Goal: Task Accomplishment & Management: Use online tool/utility

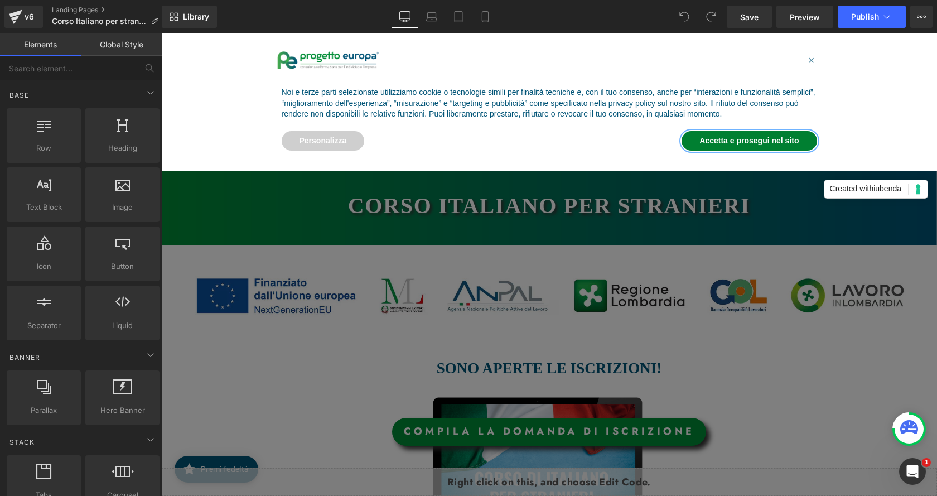
click at [724, 138] on button "Accetta e prosegui nel sito" at bounding box center [748, 141] width 135 height 20
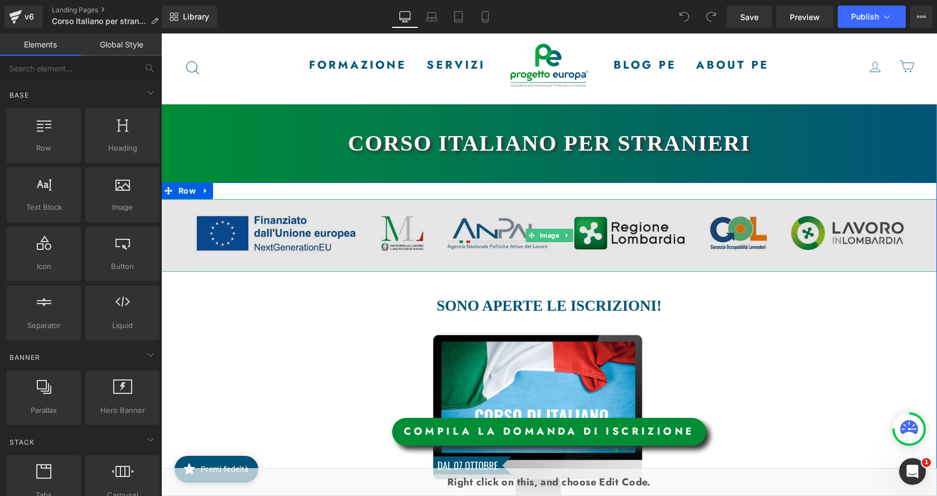
scroll to position [167, 0]
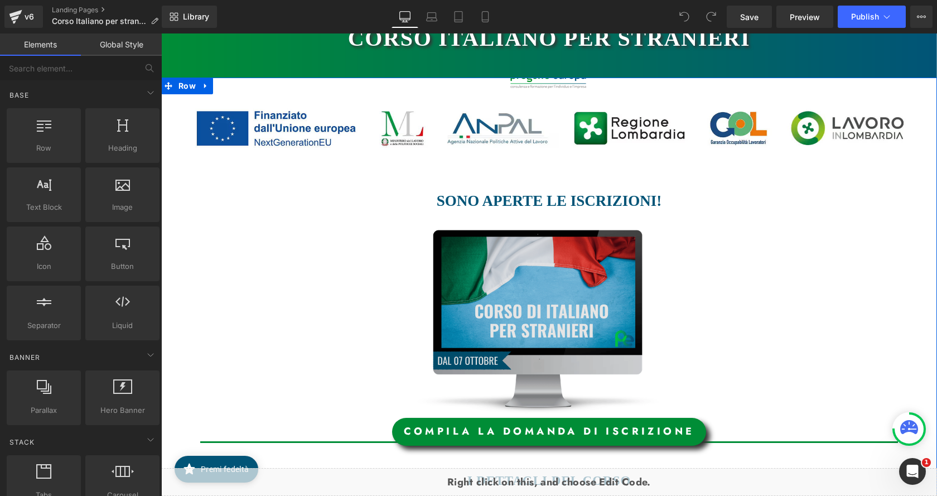
click at [544, 302] on img at bounding box center [545, 321] width 331 height 183
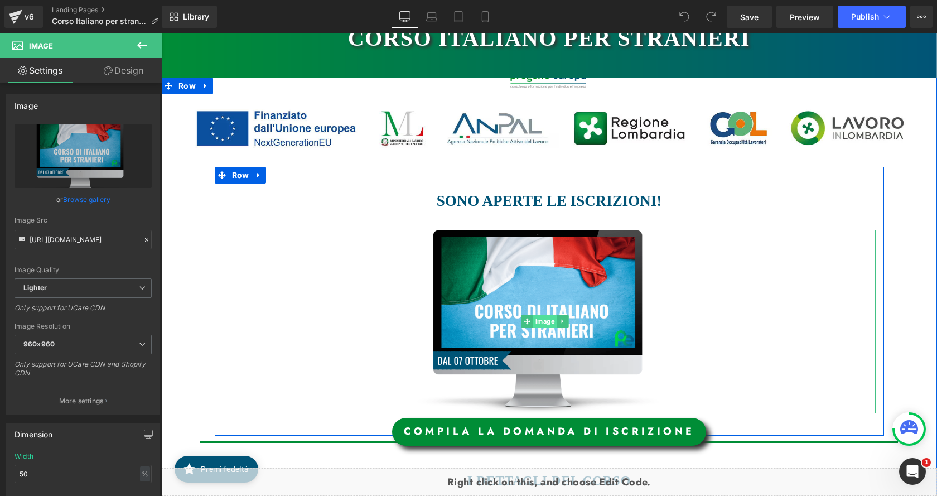
click at [533, 322] on span "Image" at bounding box center [545, 320] width 24 height 13
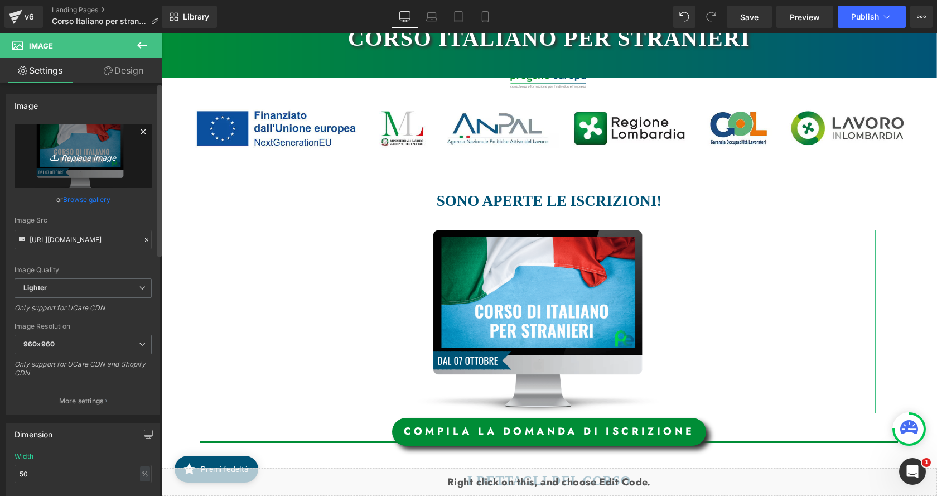
click at [91, 162] on icon "Replace Image" at bounding box center [82, 156] width 89 height 14
type input "C:\fakepath\ita sito.png"
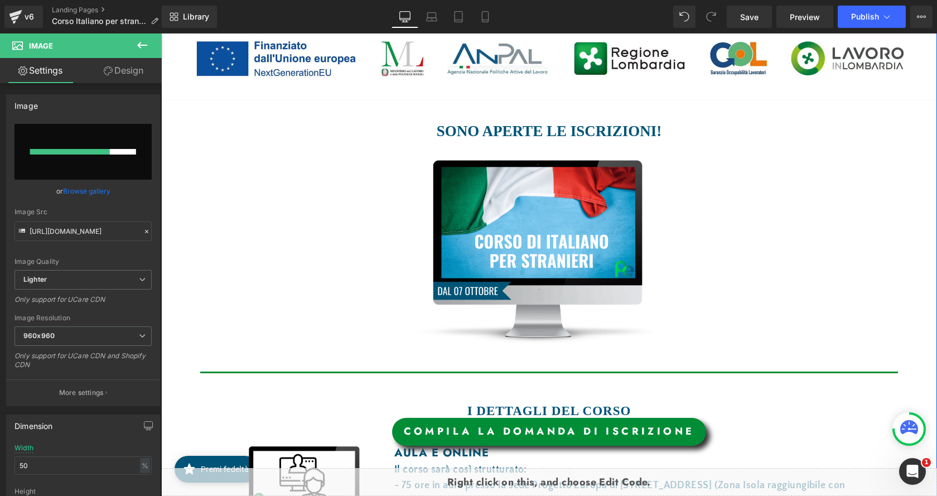
scroll to position [335, 0]
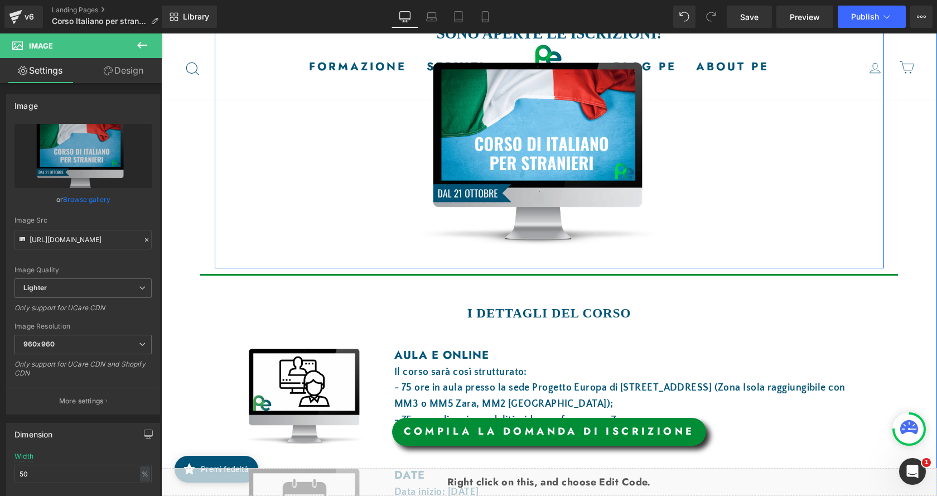
type input "https://ucarecdn.com/fd662a3f-421e-4741-bec9-5a734000d36f/-/format/auto/-/previ…"
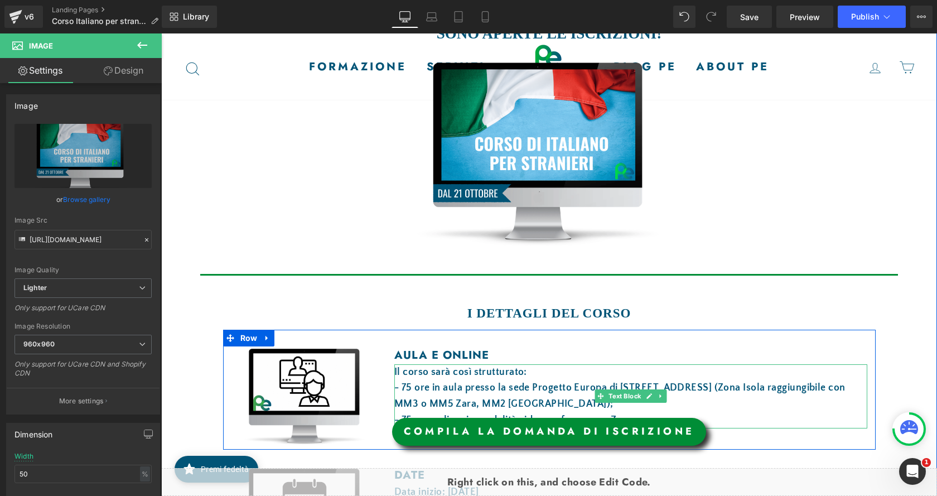
click at [482, 369] on span "Il corso sarà così strutturato:" at bounding box center [460, 371] width 133 height 11
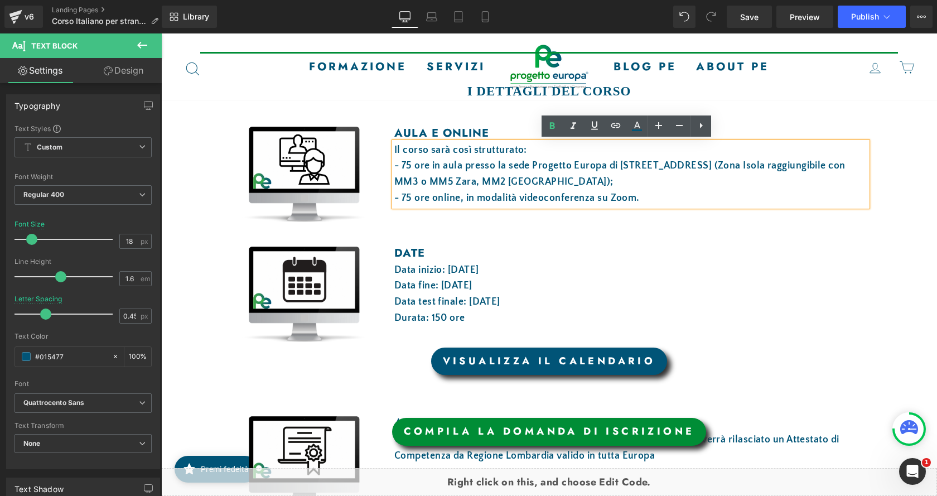
scroll to position [558, 0]
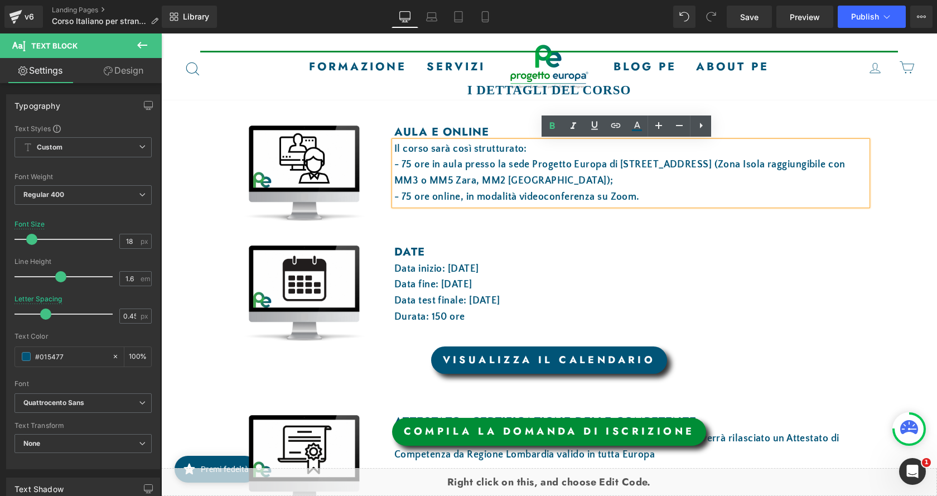
click at [445, 266] on font "Data inizio: 7 ottobre 2025" at bounding box center [436, 268] width 85 height 11
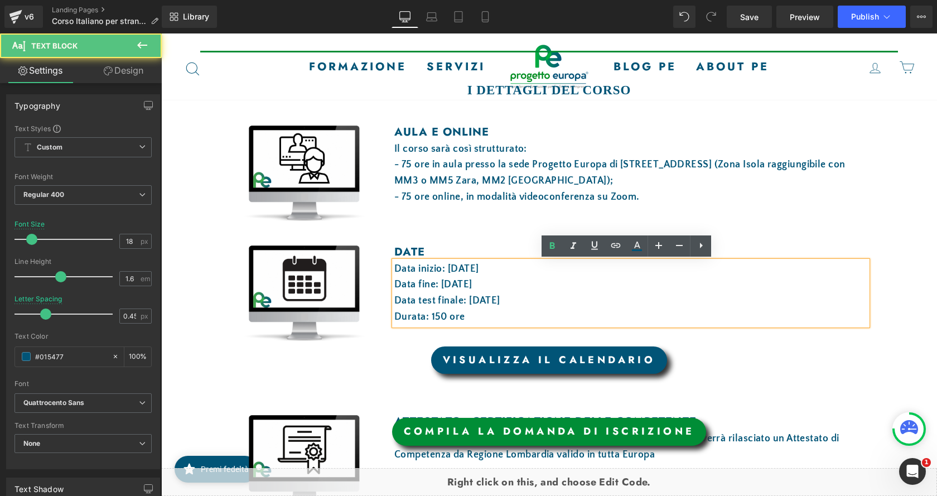
click at [449, 269] on font "Data inizio: 7 ottobre 2025" at bounding box center [436, 268] width 85 height 11
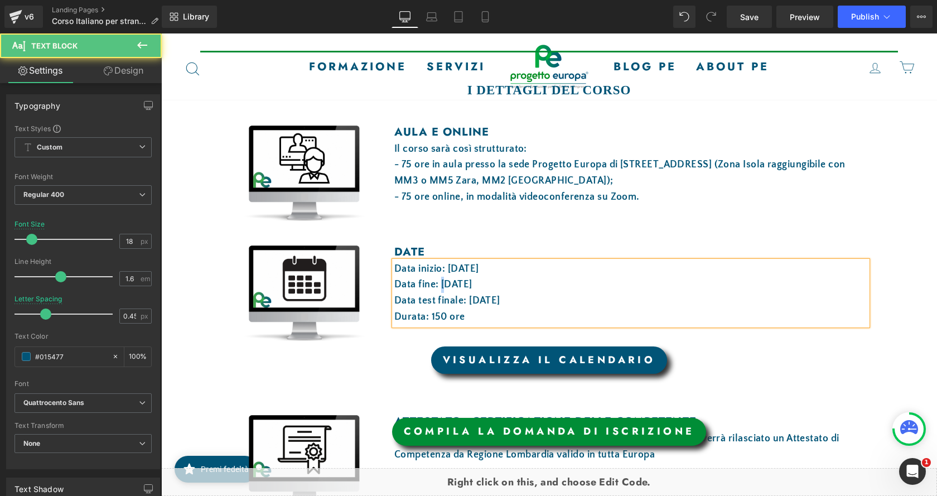
drag, startPoint x: 443, startPoint y: 281, endPoint x: 437, endPoint y: 284, distance: 7.0
click at [437, 284] on font "Data fine: 3 novembre 2025" at bounding box center [433, 284] width 78 height 11
drag, startPoint x: 471, startPoint y: 296, endPoint x: 465, endPoint y: 297, distance: 5.6
click at [465, 297] on font "Data test finale: 3 novembre 2025" at bounding box center [447, 300] width 106 height 11
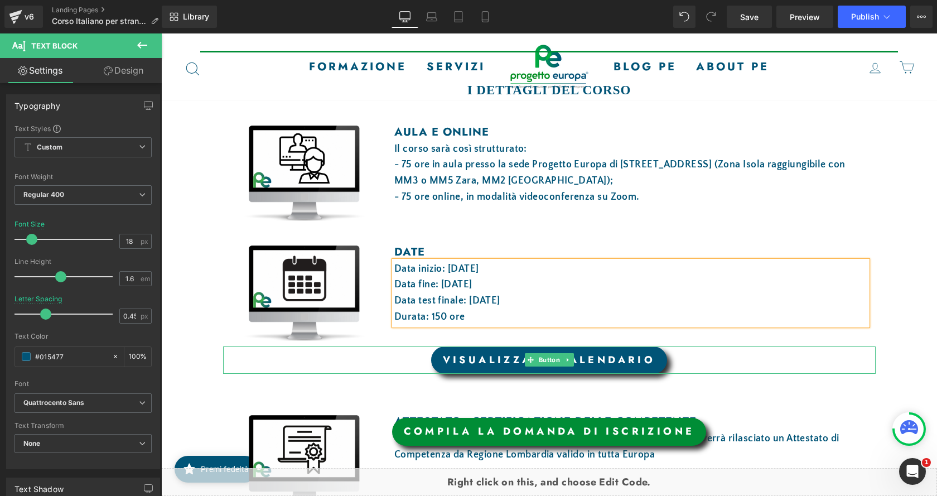
click at [578, 356] on link "VISUALIZZA IL CALENDARIO" at bounding box center [549, 360] width 236 height 28
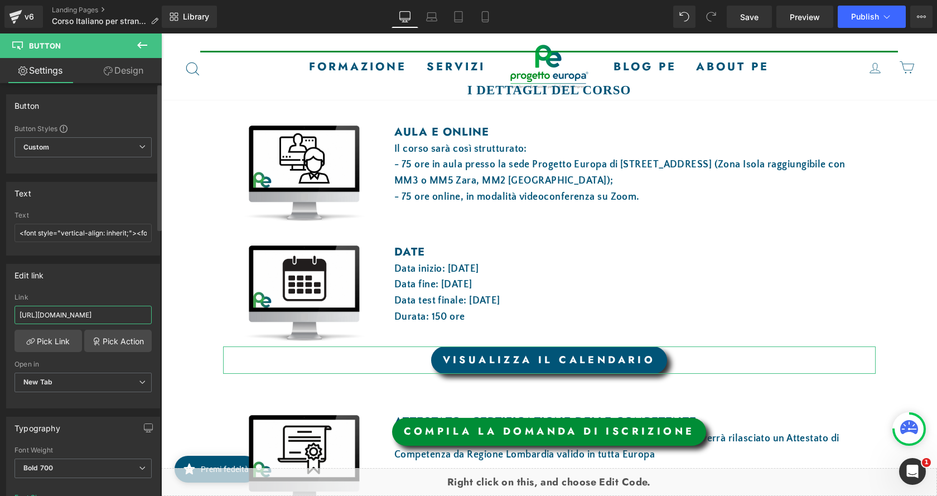
click at [128, 320] on input "https://drive.google.com/file/d/1hEDZccmZXvM8jiTohxih1BxSRzgf525E/view?usp=shar…" at bounding box center [82, 315] width 137 height 18
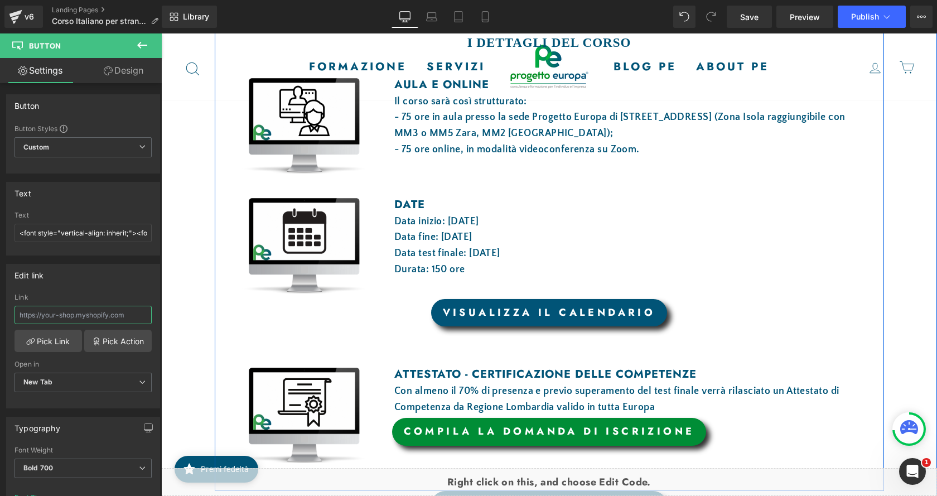
scroll to position [725, 0]
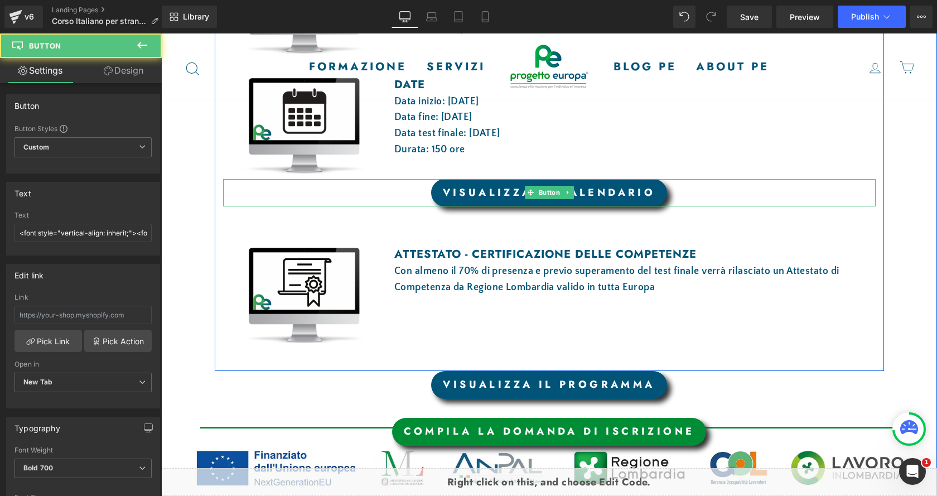
click at [595, 194] on link "VISUALIZZA IL CALENDARIO" at bounding box center [549, 193] width 236 height 28
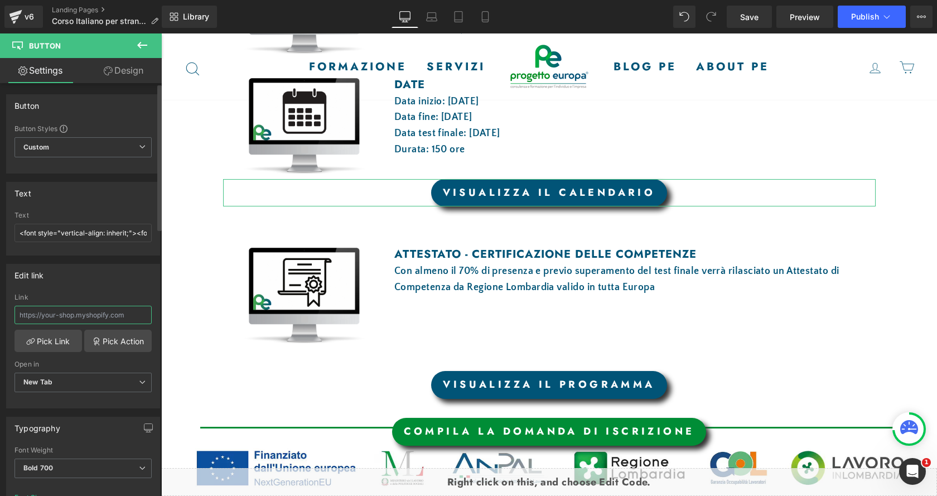
click at [114, 311] on input "text" at bounding box center [82, 315] width 137 height 18
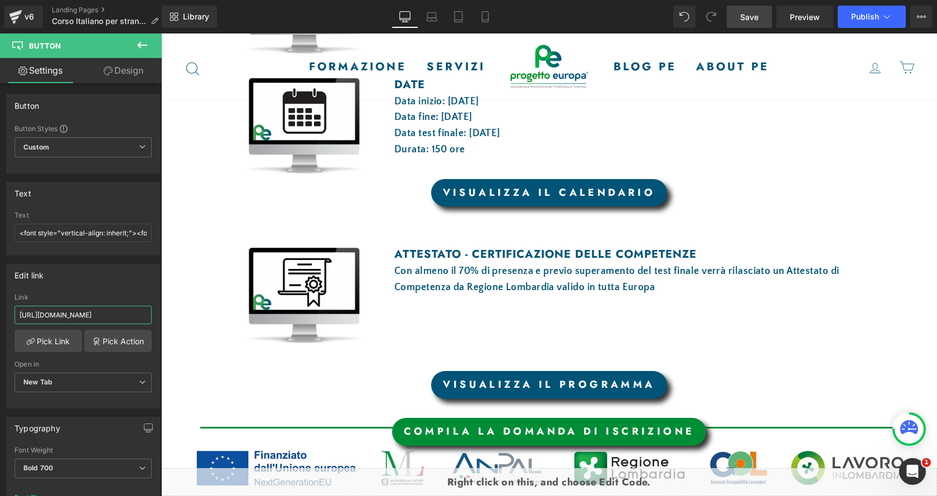
type input "https://drive.google.com/file/d/1fgx7Gz_U3z1v69Oonp1GUHs1s4Pgf8ce/view?usp=shar…"
click at [743, 16] on span "Save" at bounding box center [749, 17] width 18 height 12
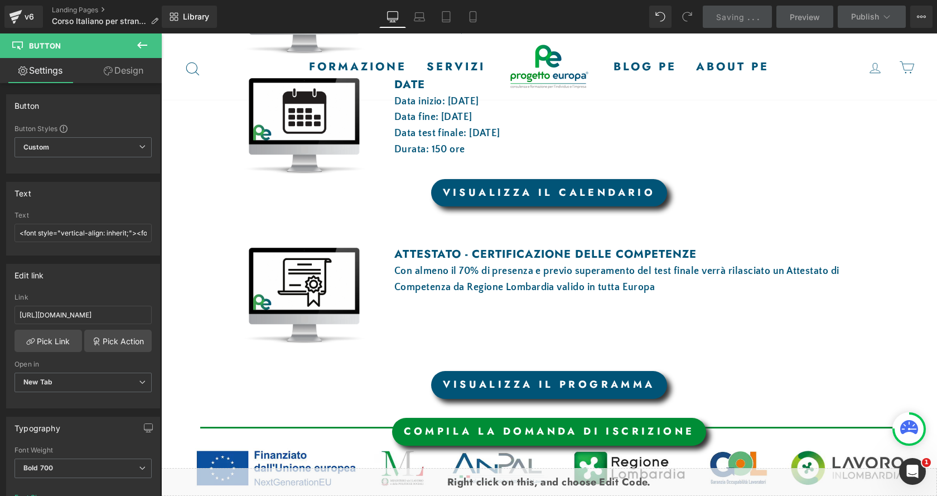
scroll to position [0, 0]
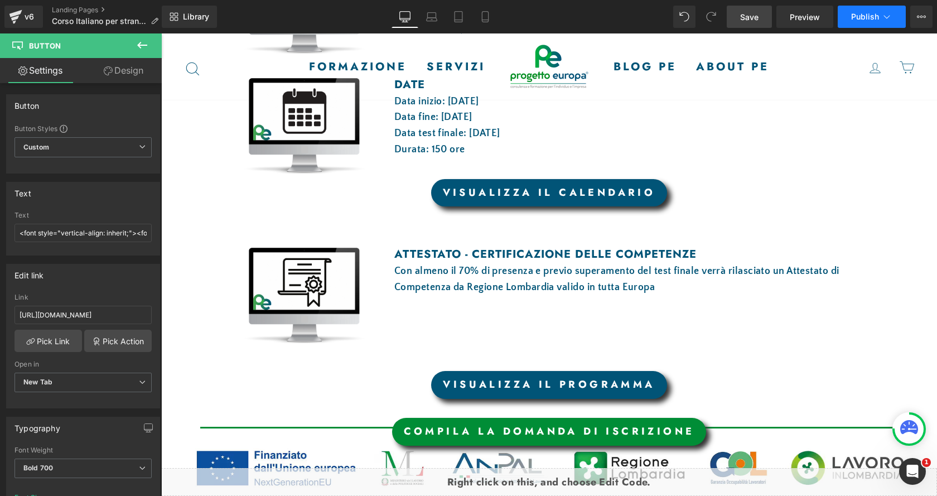
click at [871, 14] on span "Publish" at bounding box center [865, 16] width 28 height 9
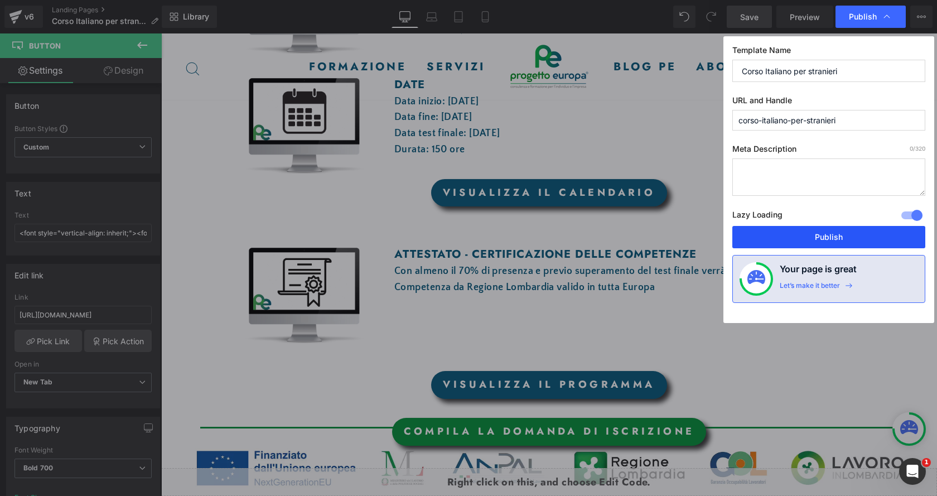
click at [839, 230] on button "Publish" at bounding box center [828, 237] width 193 height 22
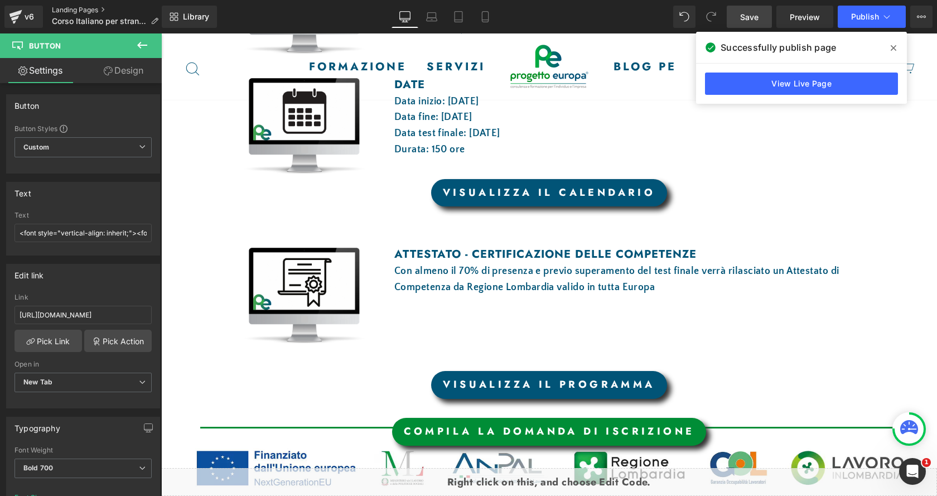
click at [62, 8] on link "Landing Pages" at bounding box center [109, 10] width 115 height 9
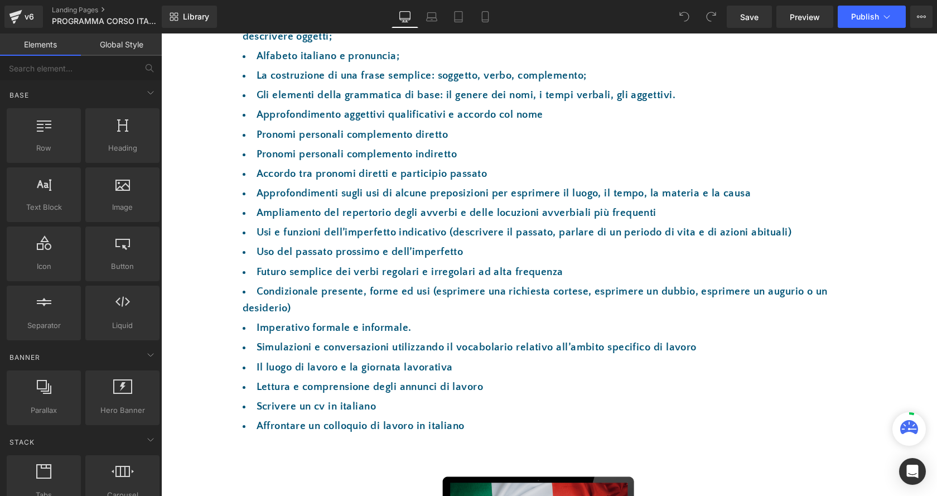
scroll to position [613, 0]
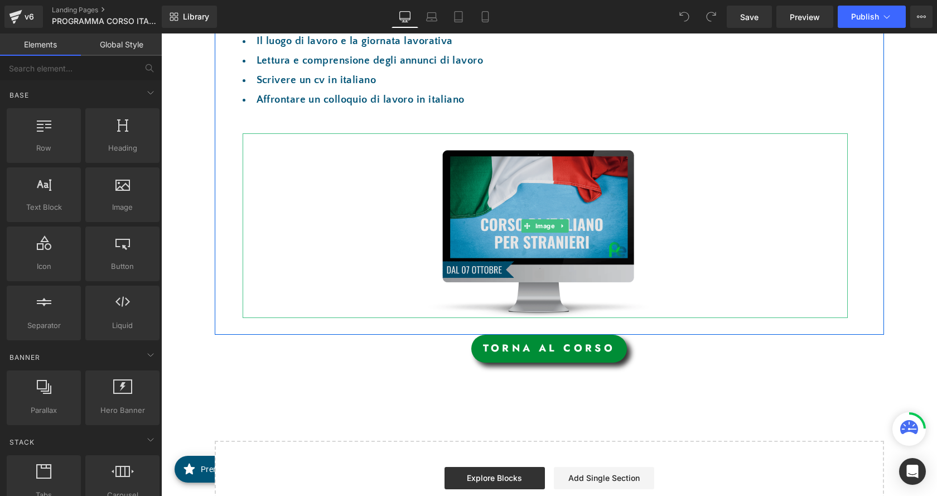
click at [537, 255] on img at bounding box center [545, 225] width 303 height 185
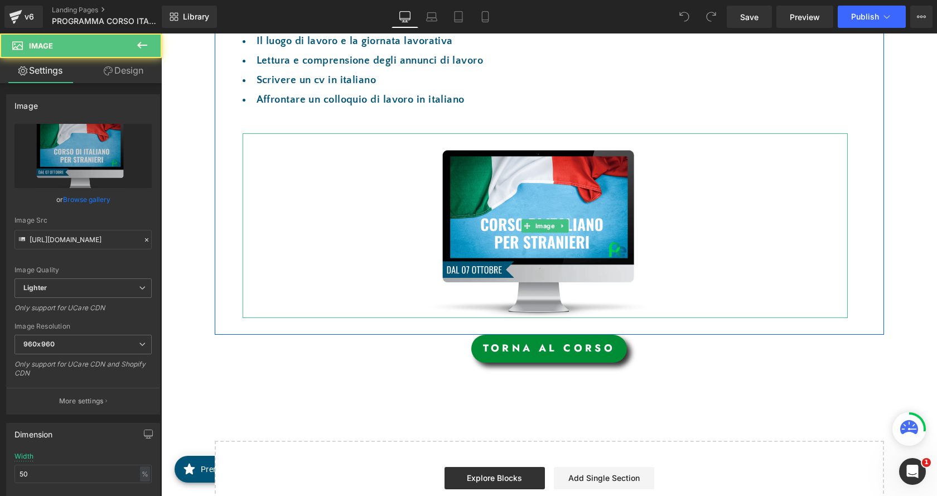
scroll to position [0, 0]
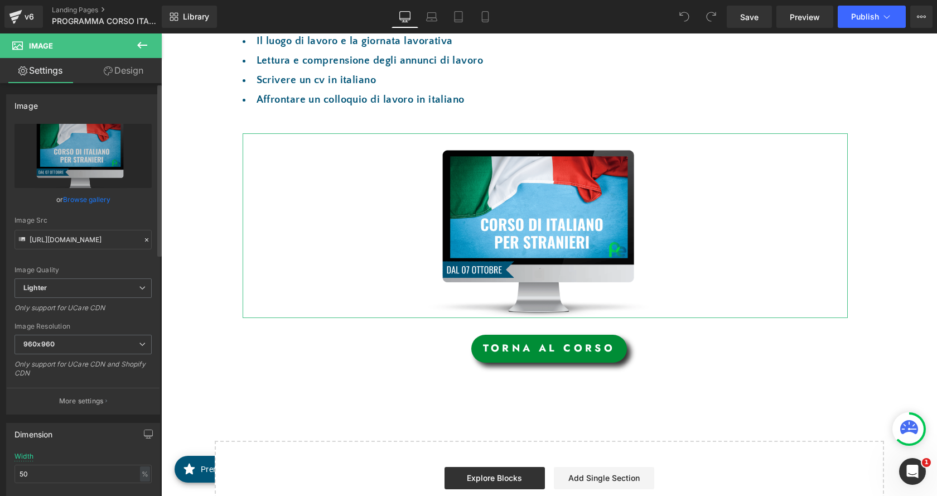
click at [90, 200] on link "Browse gallery" at bounding box center [86, 200] width 47 height 20
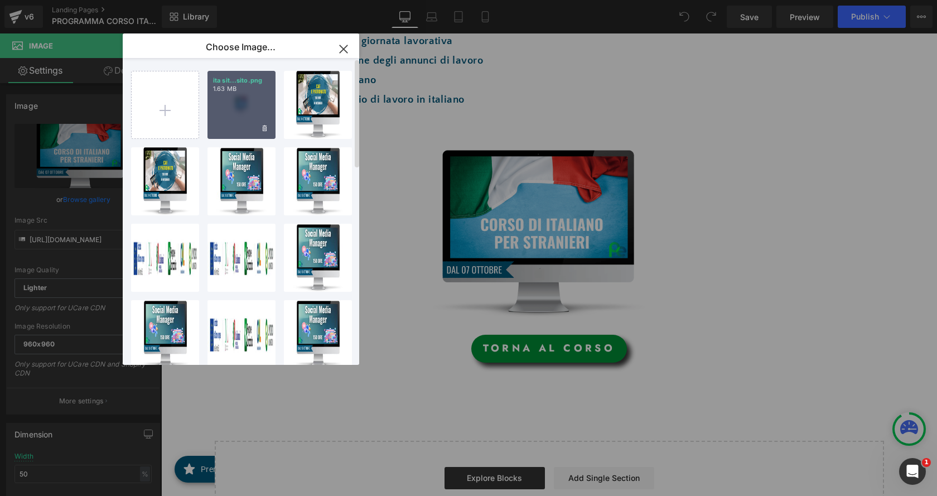
click at [238, 94] on div "ita sit...sito.png 1.63 MB" at bounding box center [241, 105] width 68 height 68
type input "https://ucarecdn.com/fd662a3f-421e-4741-bec9-5a734000d36f/-/format/auto/-/previ…"
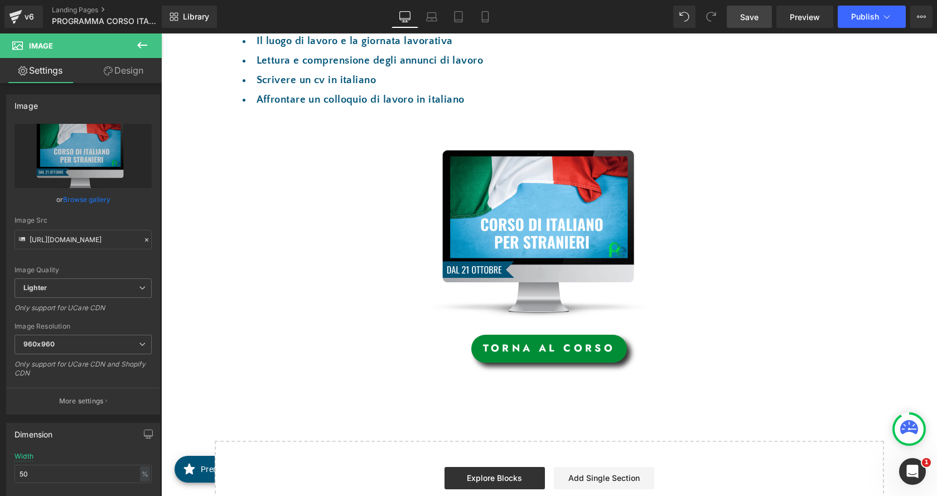
click at [744, 14] on span "Save" at bounding box center [749, 17] width 18 height 12
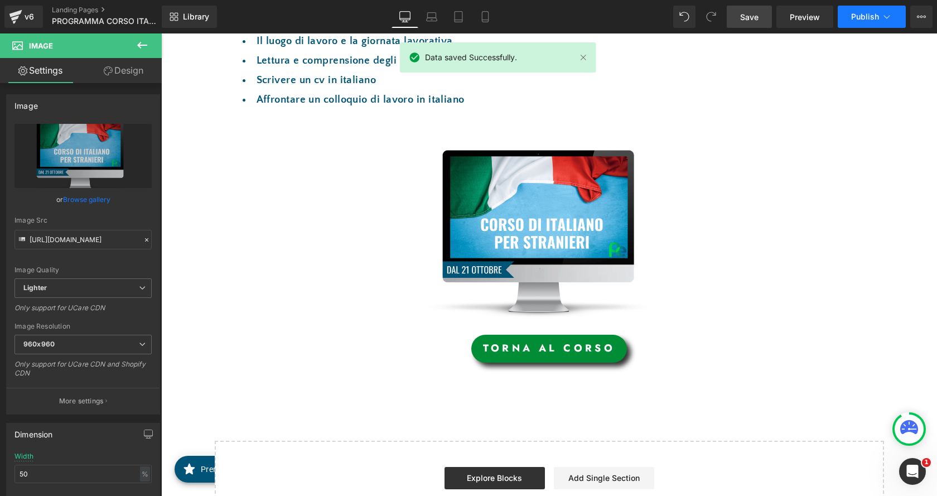
click at [874, 15] on span "Publish" at bounding box center [865, 16] width 28 height 9
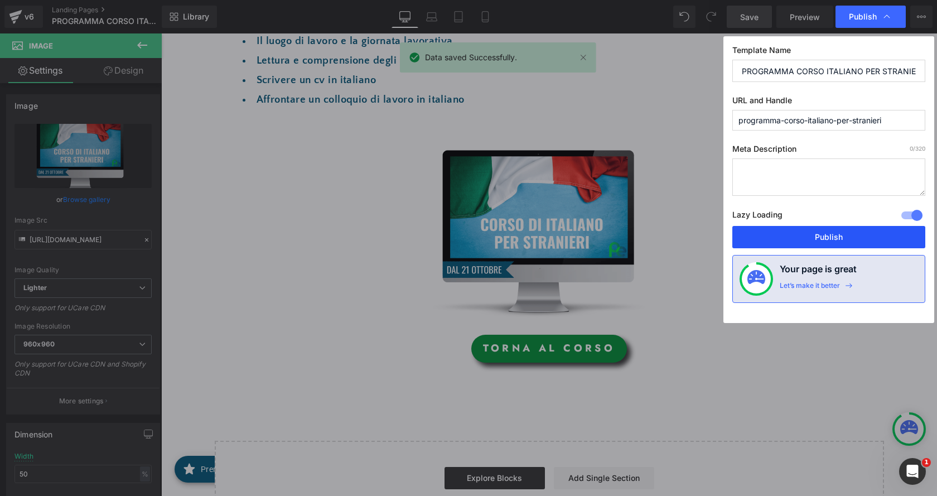
drag, startPoint x: 862, startPoint y: 242, endPoint x: 701, endPoint y: 208, distance: 164.7
click at [862, 242] on button "Publish" at bounding box center [828, 237] width 193 height 22
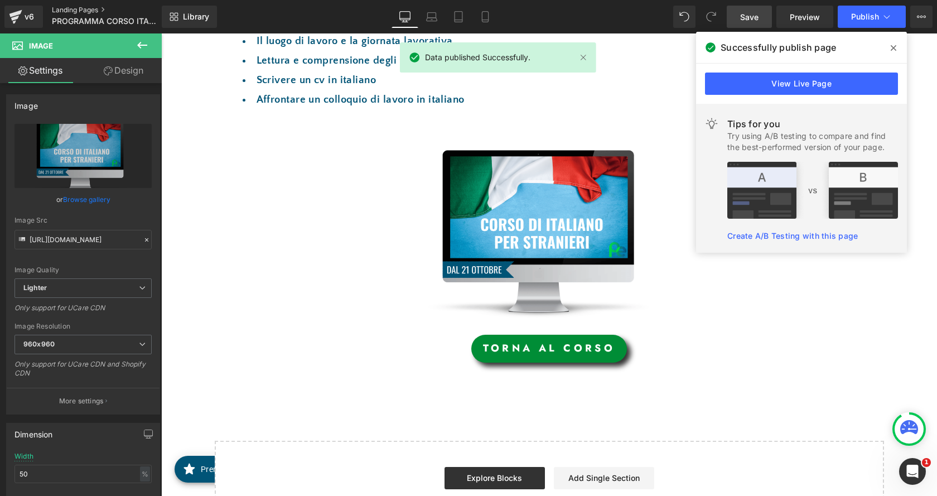
click at [67, 8] on link "Landing Pages" at bounding box center [116, 10] width 128 height 9
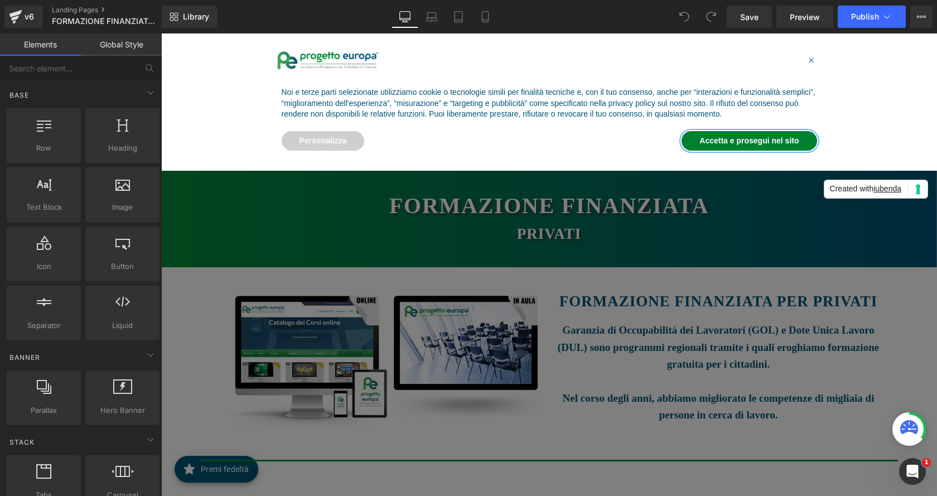
click at [776, 135] on button "Accetta e prosegui nel sito" at bounding box center [748, 141] width 135 height 20
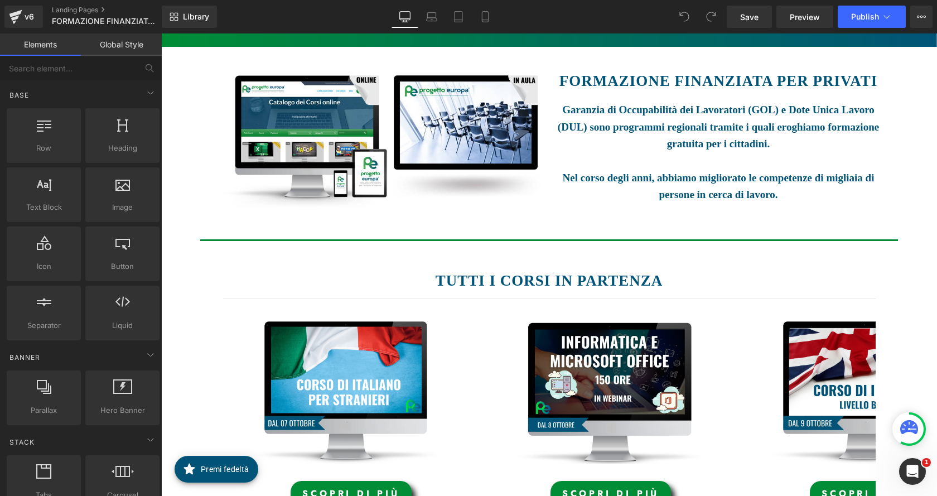
scroll to position [279, 0]
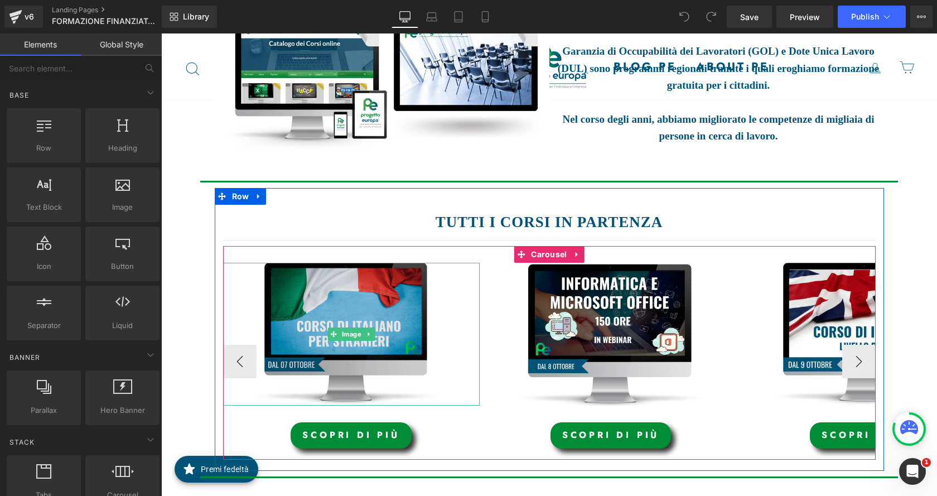
click at [319, 342] on img at bounding box center [351, 334] width 256 height 143
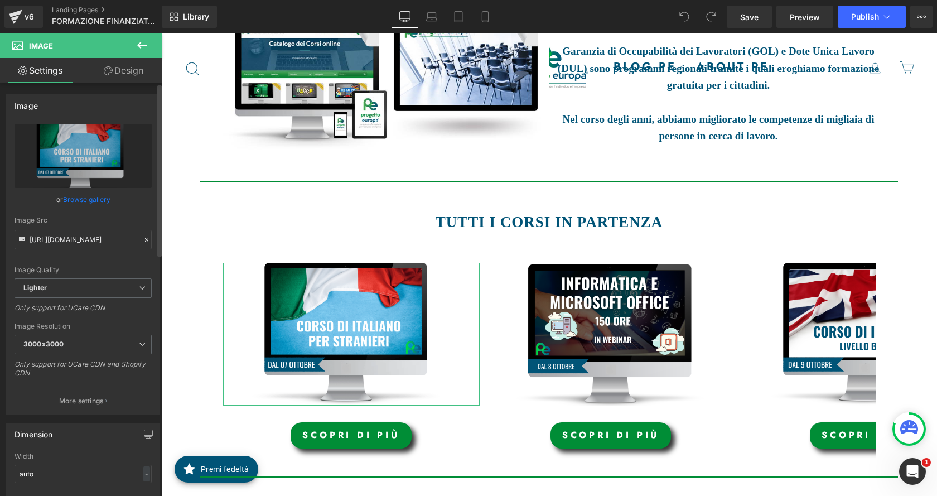
click at [95, 199] on link "Browse gallery" at bounding box center [86, 200] width 47 height 20
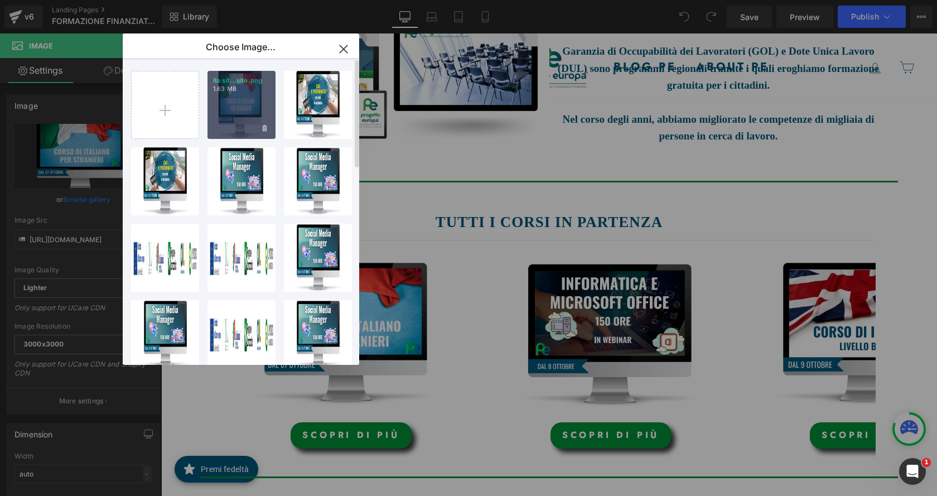
click at [230, 125] on div "ita sit...sito.png 1.63 MB" at bounding box center [241, 105] width 68 height 68
type input "https://ucarecdn.com/fd662a3f-421e-4741-bec9-5a734000d36f/-/format/auto/-/previ…"
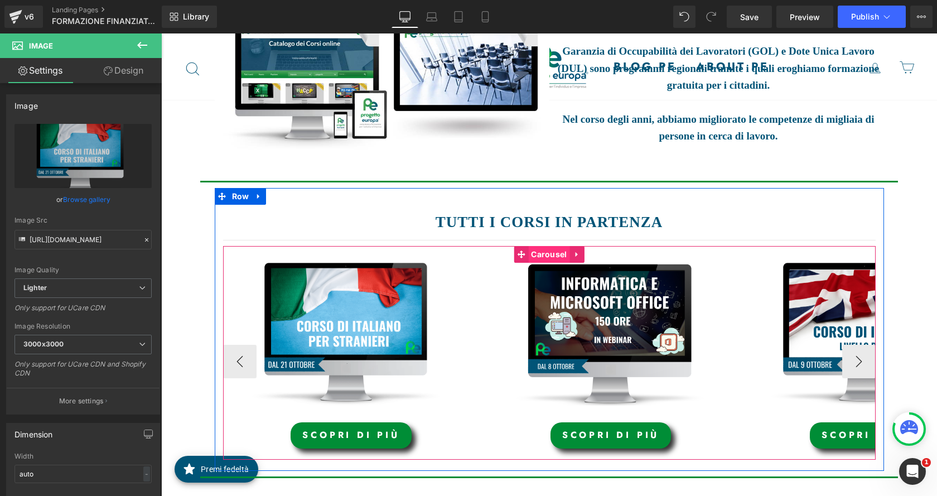
click at [543, 257] on span "Carousel" at bounding box center [548, 254] width 41 height 17
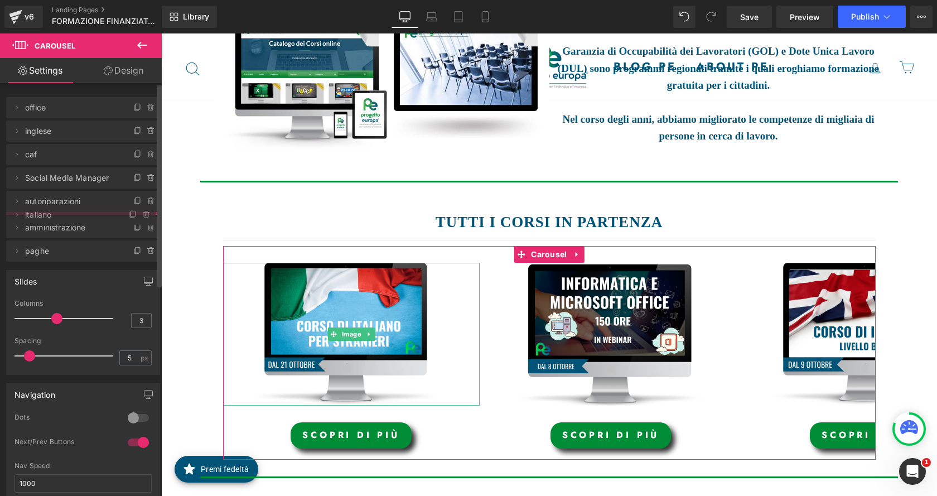
drag, startPoint x: 49, startPoint y: 110, endPoint x: 6, endPoint y: 181, distance: 83.3
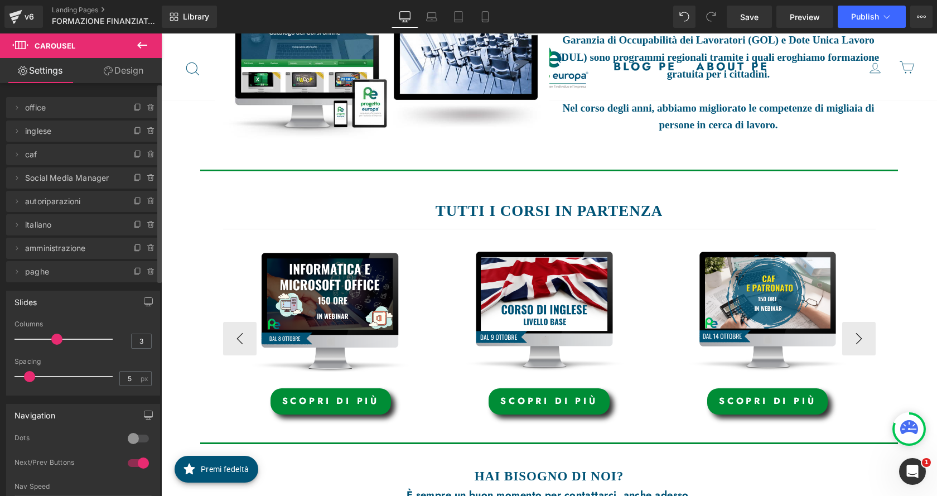
scroll to position [268, 0]
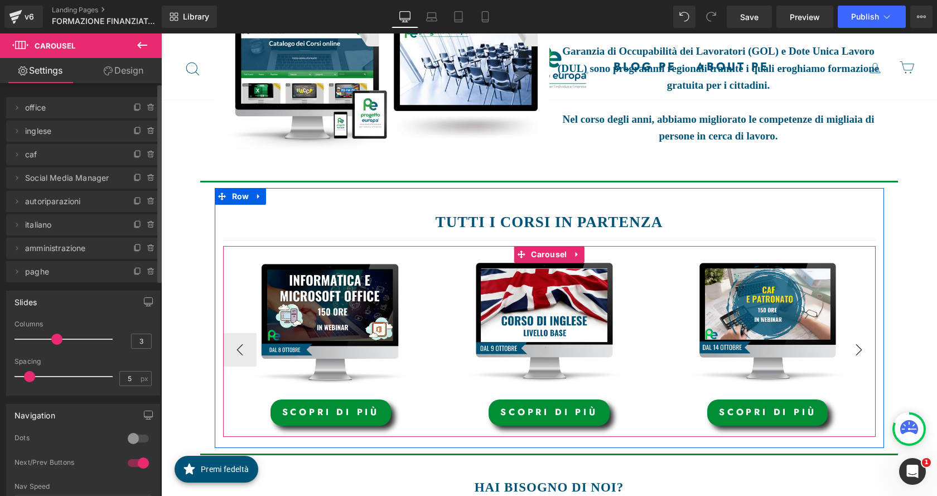
click at [859, 351] on button "›" at bounding box center [858, 349] width 33 height 33
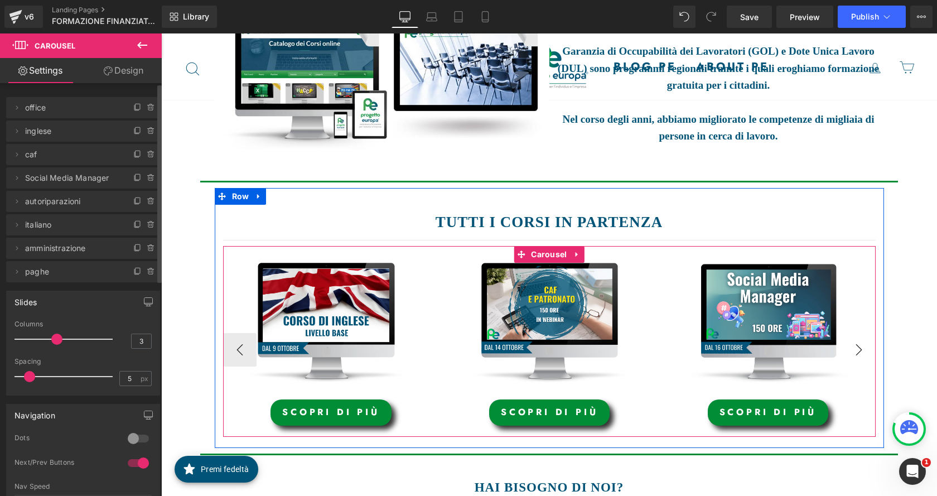
click at [859, 351] on button "›" at bounding box center [858, 349] width 33 height 33
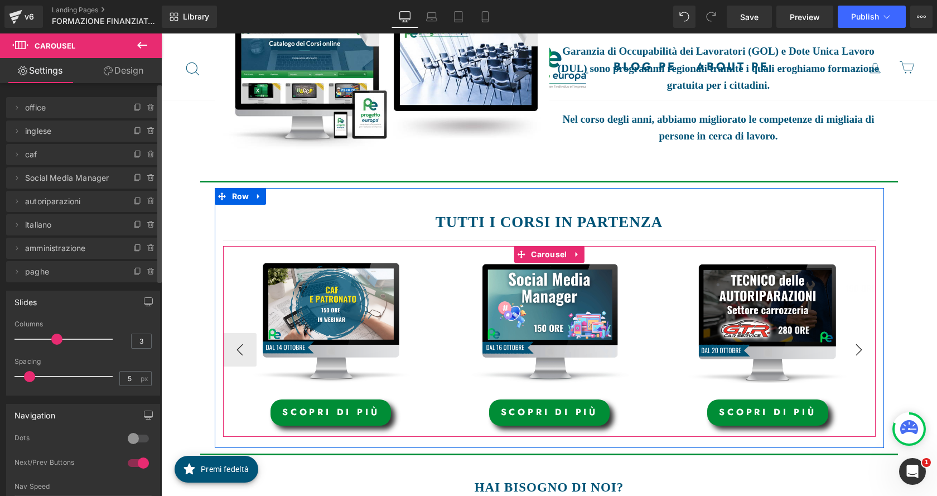
click at [859, 351] on button "›" at bounding box center [858, 349] width 33 height 33
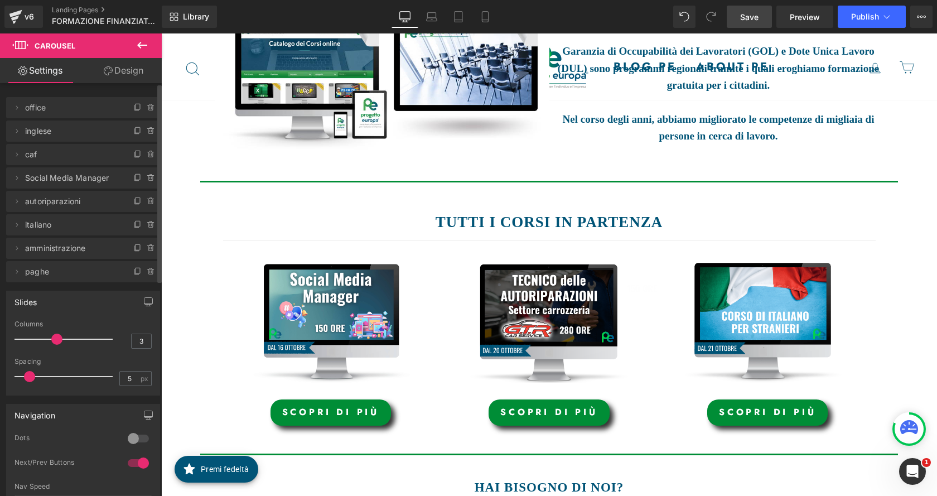
click at [752, 12] on span "Save" at bounding box center [749, 17] width 18 height 12
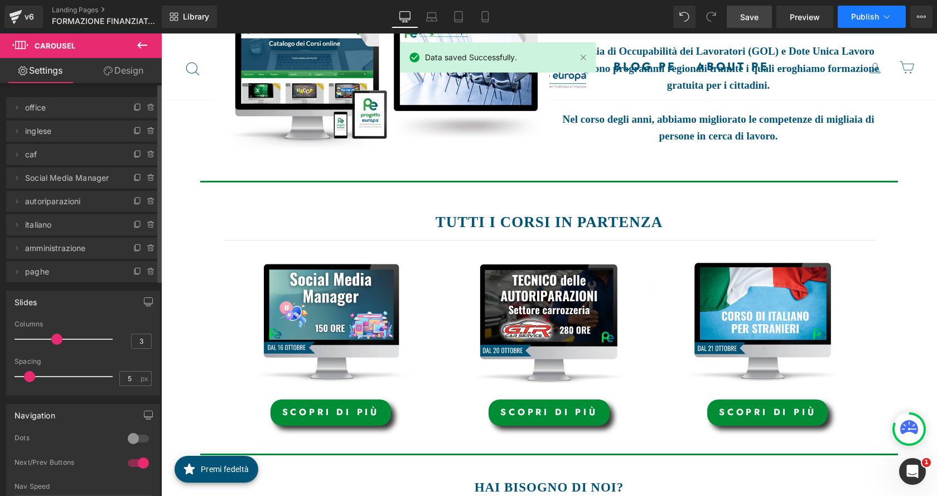
click at [865, 17] on span "Publish" at bounding box center [865, 16] width 28 height 9
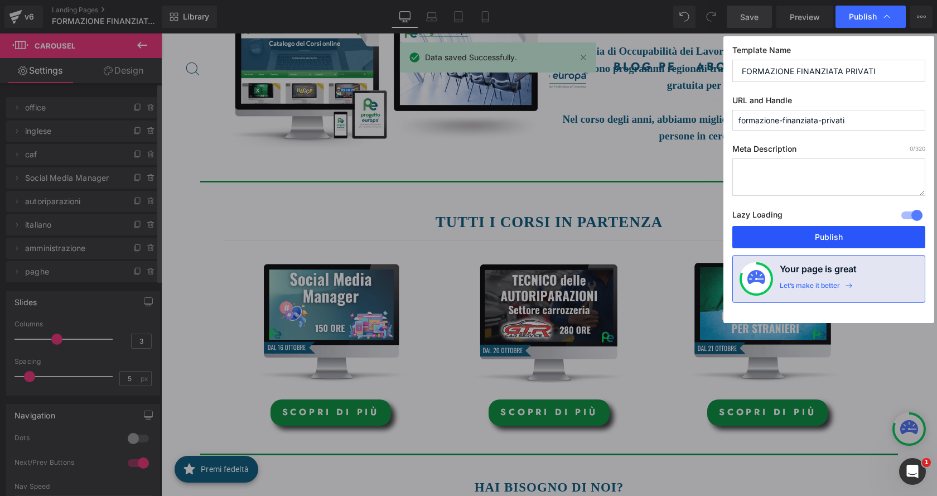
click at [802, 232] on button "Publish" at bounding box center [828, 237] width 193 height 22
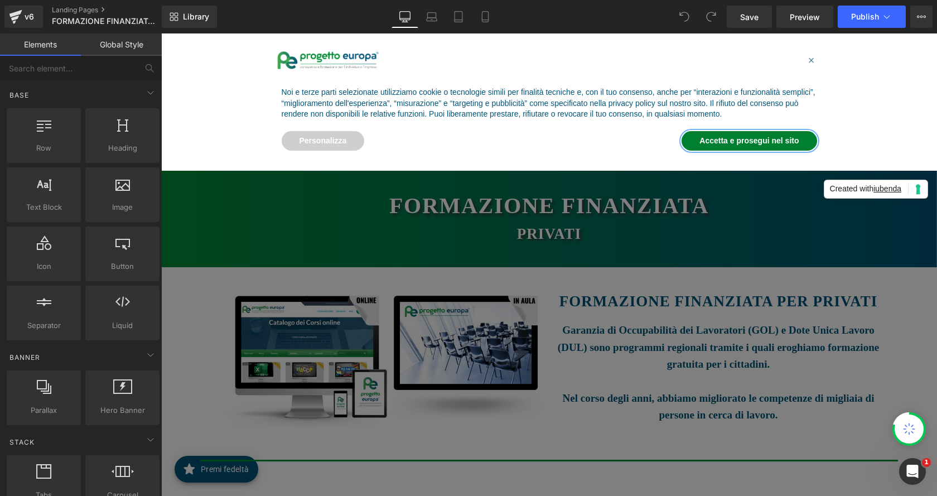
click at [724, 142] on button "Accetta e prosegui nel sito" at bounding box center [748, 141] width 135 height 20
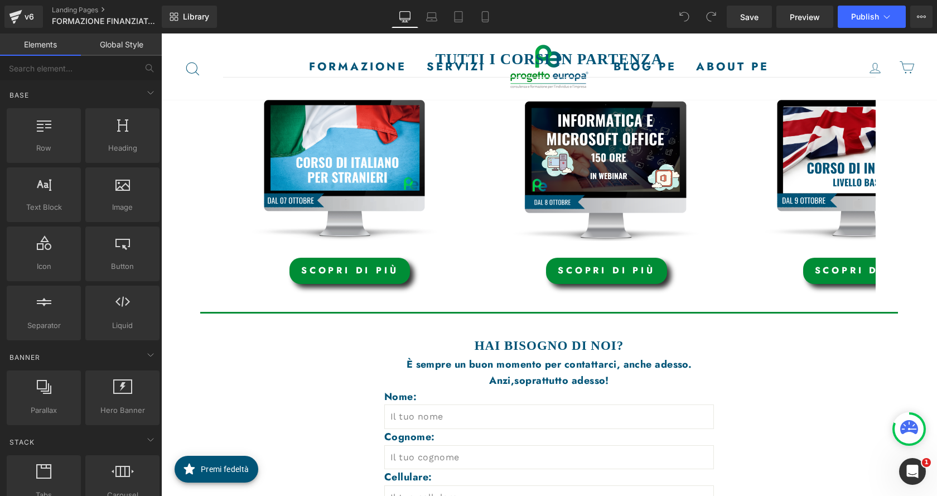
scroll to position [446, 0]
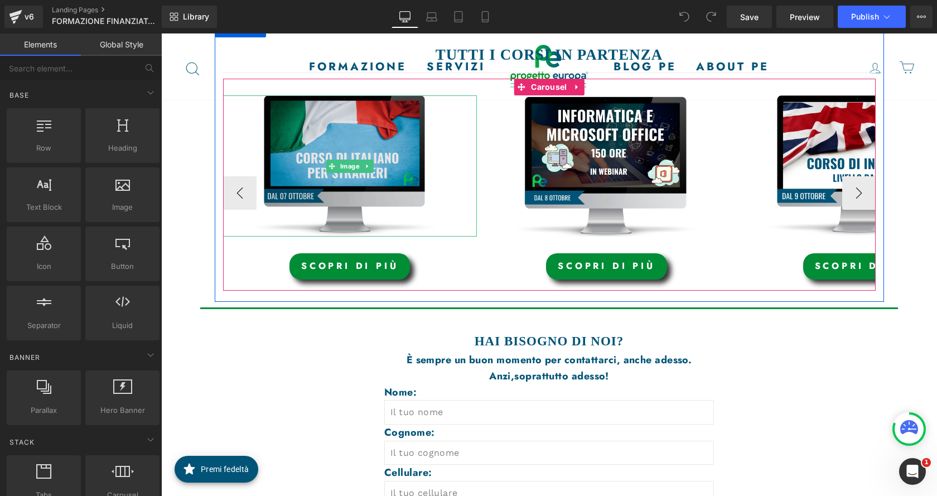
click at [374, 171] on img at bounding box center [350, 165] width 254 height 141
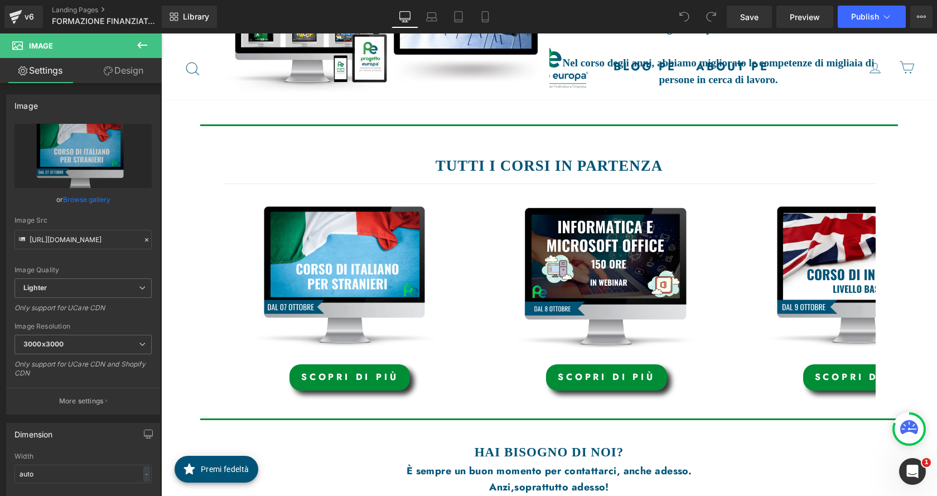
scroll to position [335, 0]
